Goal: Communication & Community: Answer question/provide support

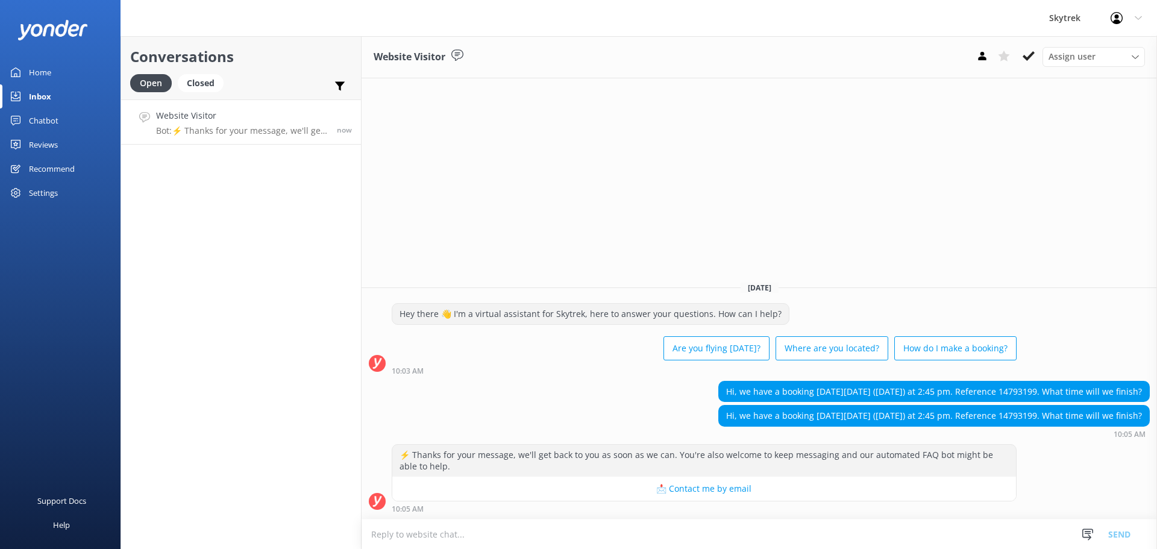
click at [457, 537] on textarea at bounding box center [759, 534] width 795 height 30
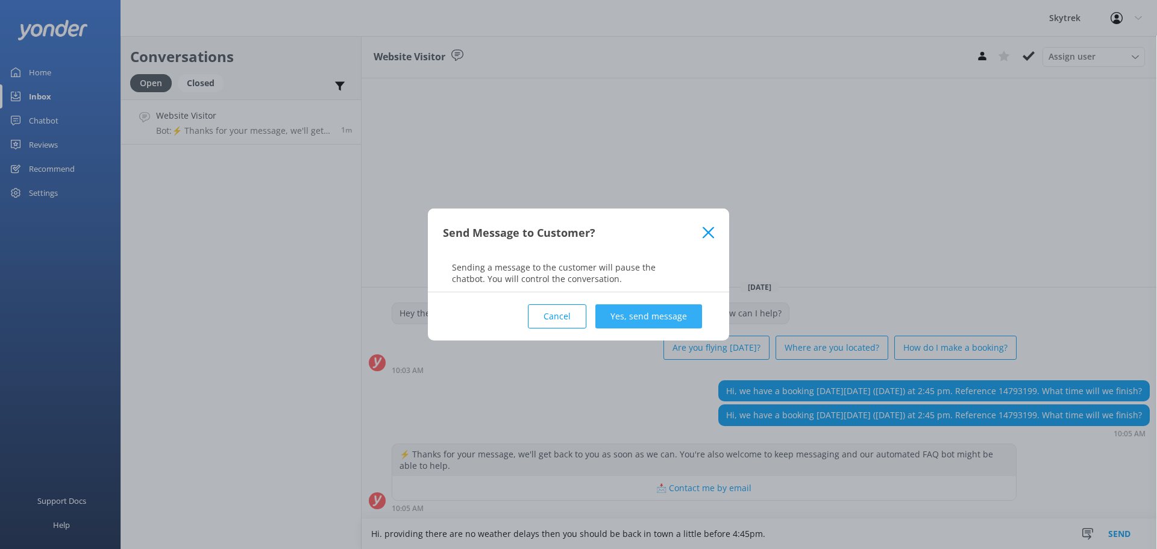
type textarea "Hi. providing there are no weather delays then you should be back in town a lit…"
click at [677, 318] on button "Yes, send message" at bounding box center [648, 316] width 107 height 24
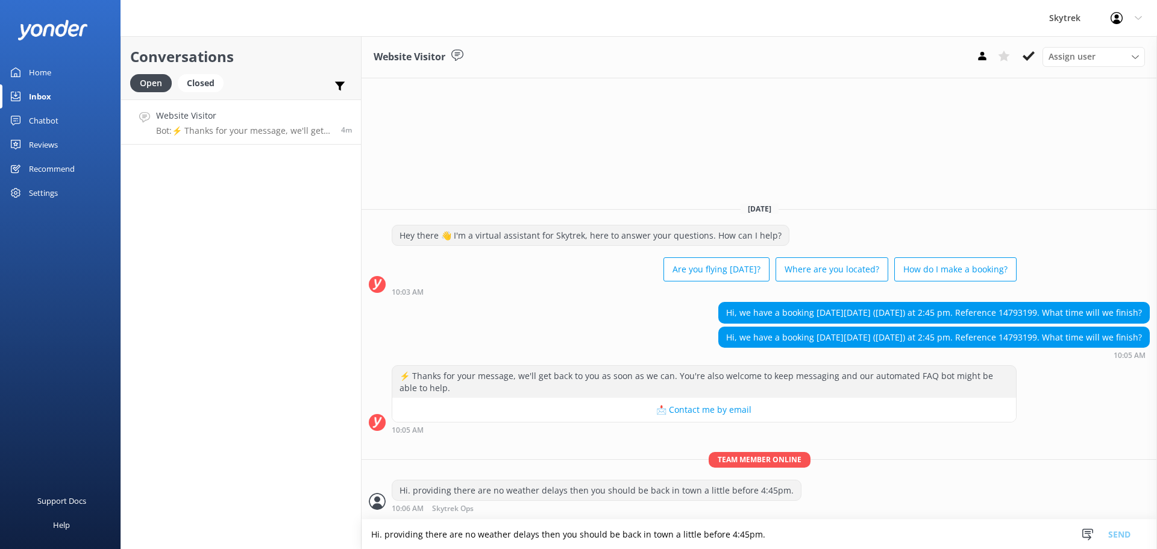
click at [309, 113] on h4 "Website Visitor" at bounding box center [244, 115] width 176 height 13
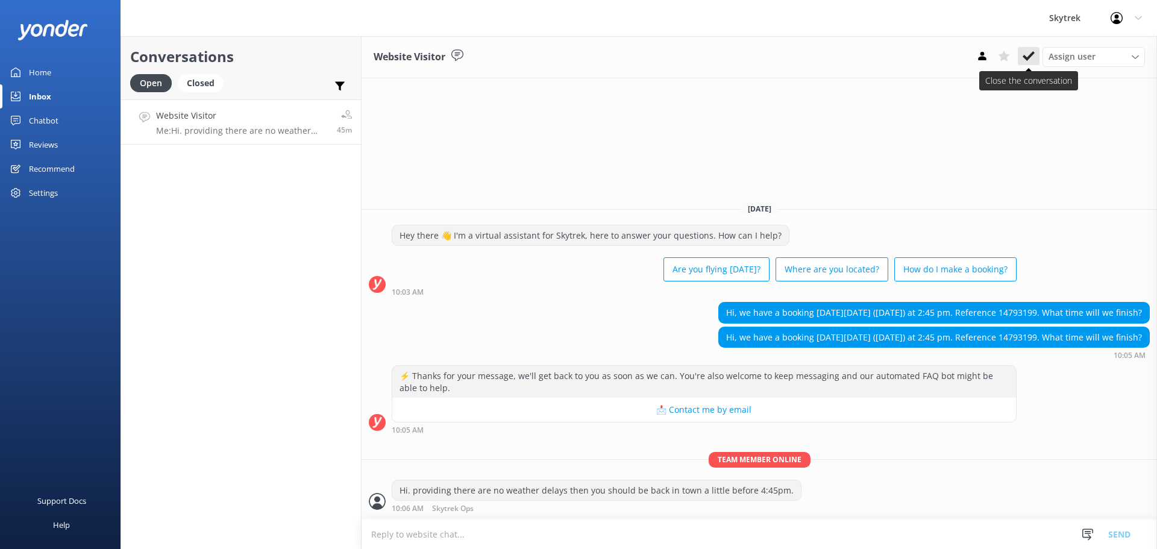
click at [1031, 57] on use at bounding box center [1028, 56] width 12 height 10
